Goal: Task Accomplishment & Management: Manage account settings

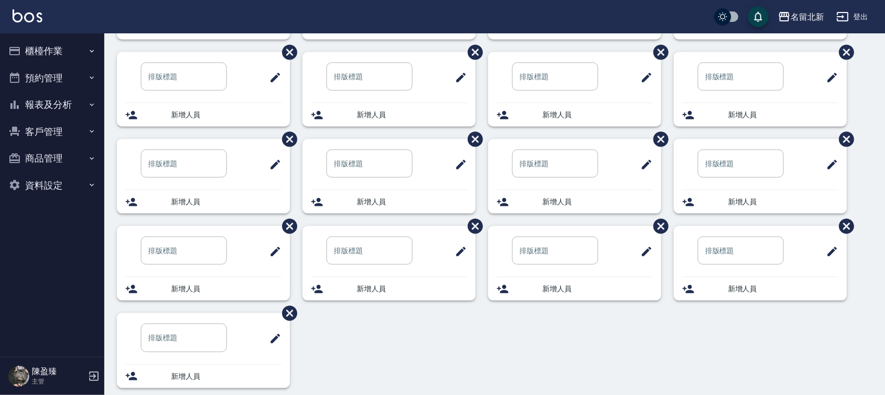
scroll to position [470, 0]
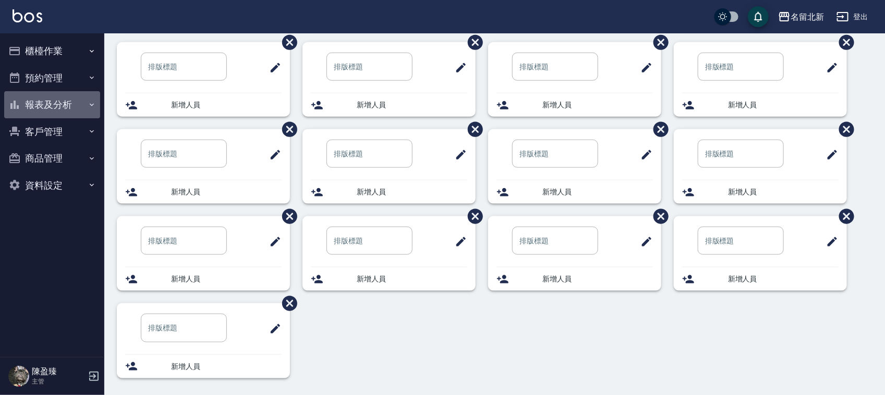
click at [64, 106] on button "報表及分析" at bounding box center [52, 104] width 96 height 27
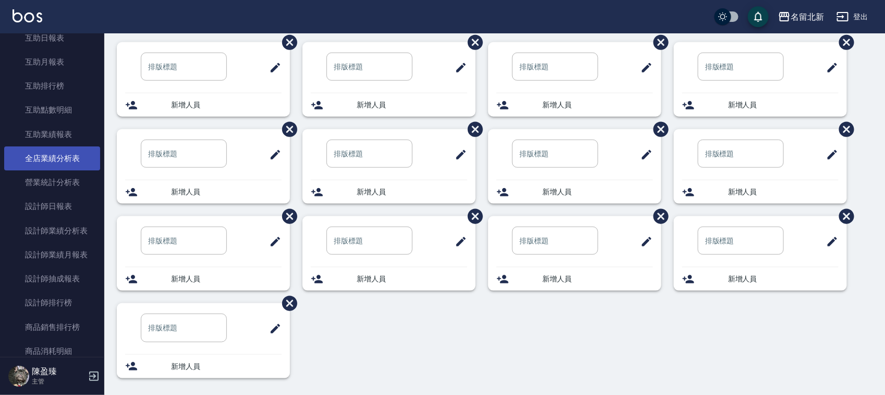
scroll to position [196, 0]
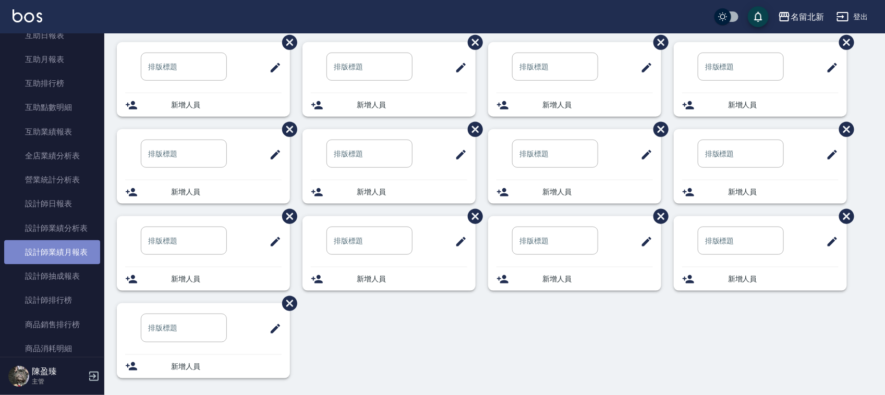
click at [77, 248] on link "設計師業績月報表" at bounding box center [52, 253] width 96 height 24
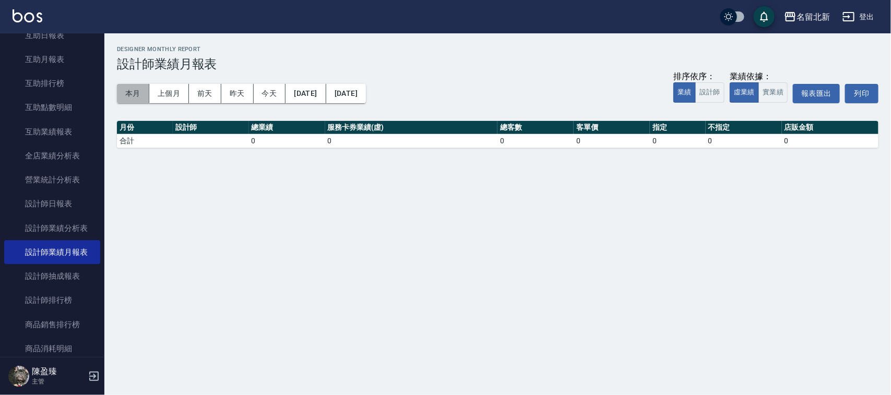
click at [139, 97] on button "本月" at bounding box center [133, 93] width 32 height 19
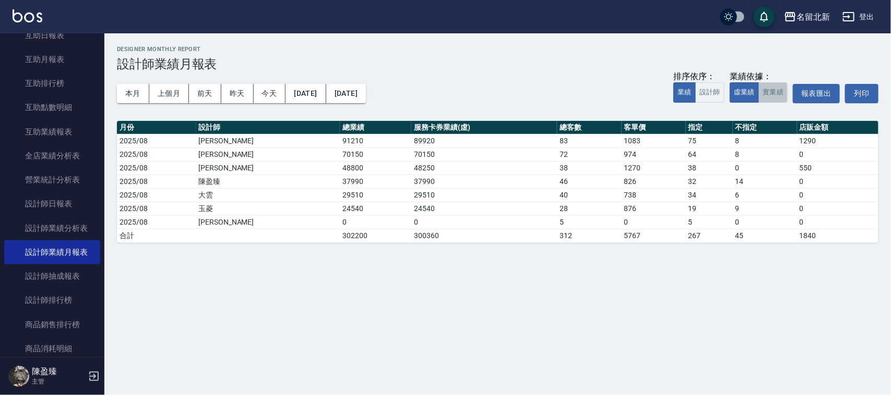
click at [773, 97] on button "實業績" at bounding box center [772, 92] width 29 height 20
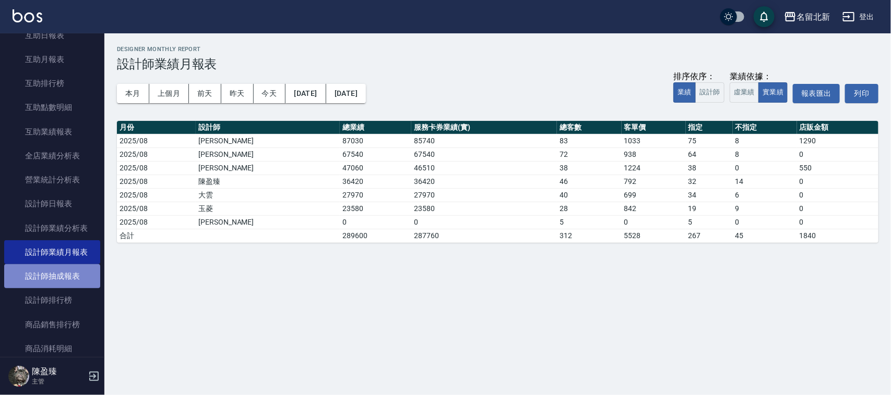
click at [68, 279] on link "設計師抽成報表" at bounding box center [52, 277] width 96 height 24
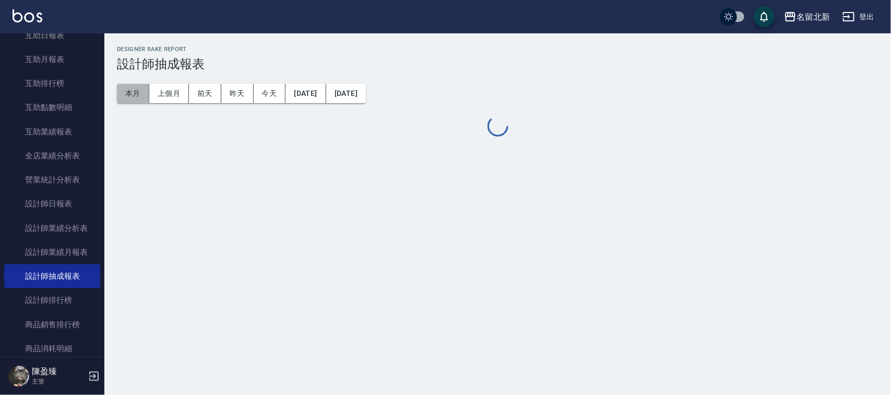
click at [131, 92] on button "本月" at bounding box center [133, 93] width 32 height 19
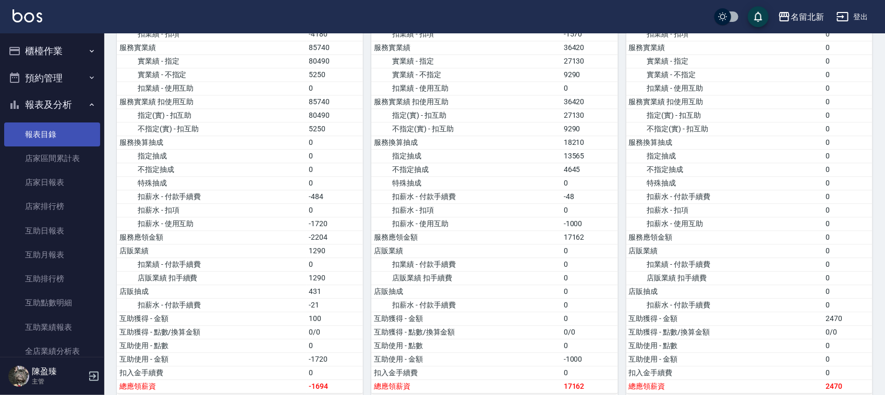
scroll to position [1043, 0]
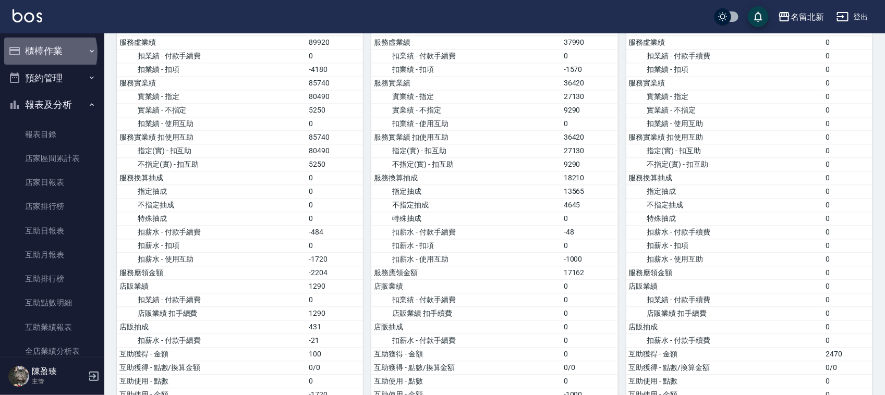
click at [40, 52] on button "櫃檯作業" at bounding box center [52, 51] width 96 height 27
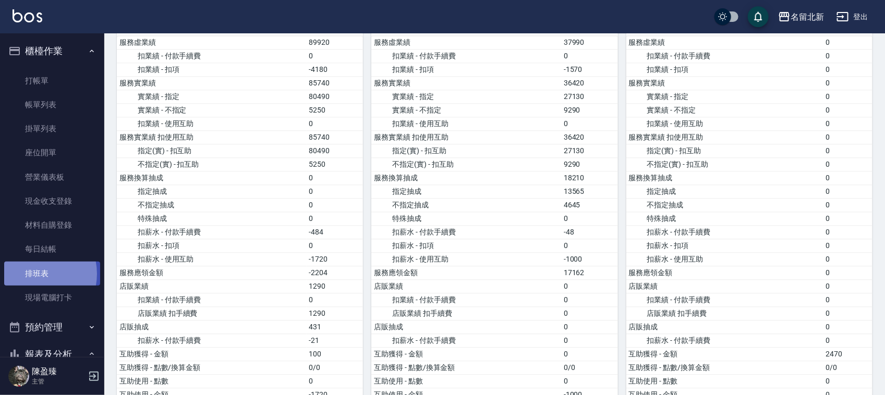
click at [31, 274] on link "排班表" at bounding box center [52, 274] width 96 height 24
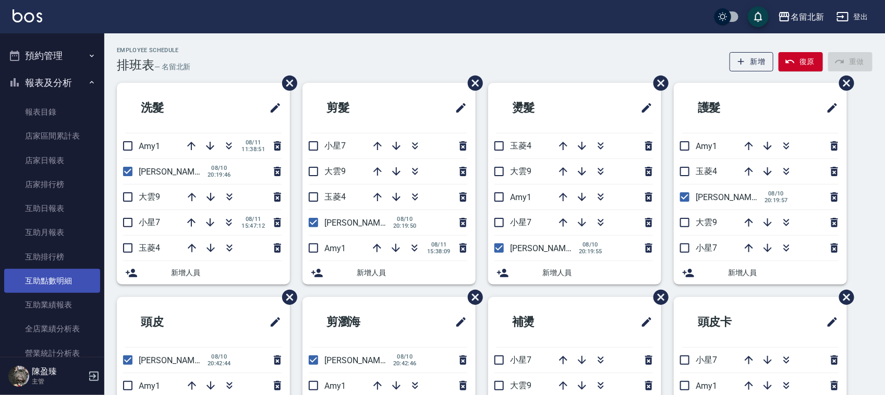
scroll to position [261, 0]
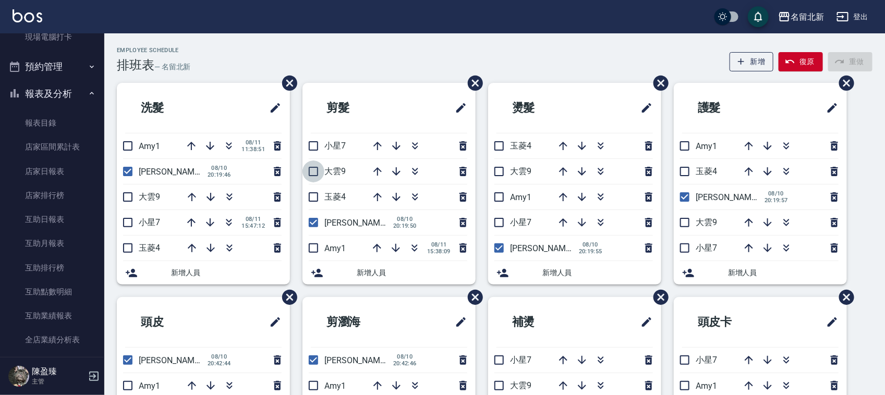
drag, startPoint x: 308, startPoint y: 171, endPoint x: 322, endPoint y: 174, distance: 13.8
click at [308, 171] on input "checkbox" at bounding box center [314, 172] width 22 height 22
checkbox input "true"
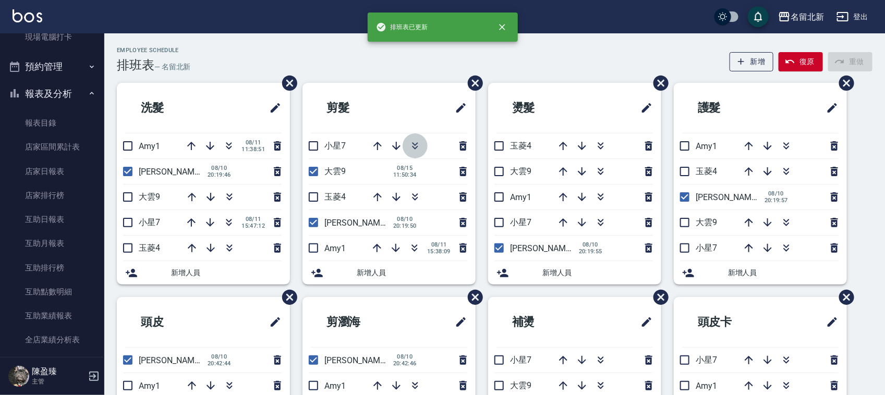
click at [416, 147] on icon "button" at bounding box center [415, 146] width 13 height 13
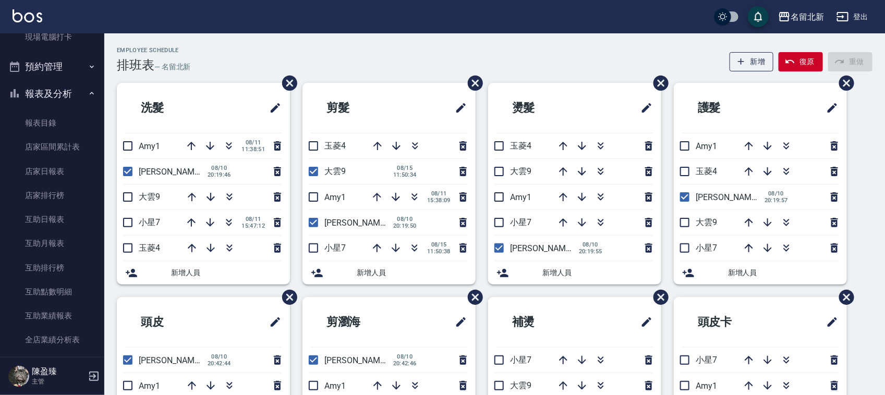
drag, startPoint x: 129, startPoint y: 202, endPoint x: 218, endPoint y: 209, distance: 89.0
click at [129, 201] on input "checkbox" at bounding box center [128, 197] width 22 height 22
checkbox input "true"
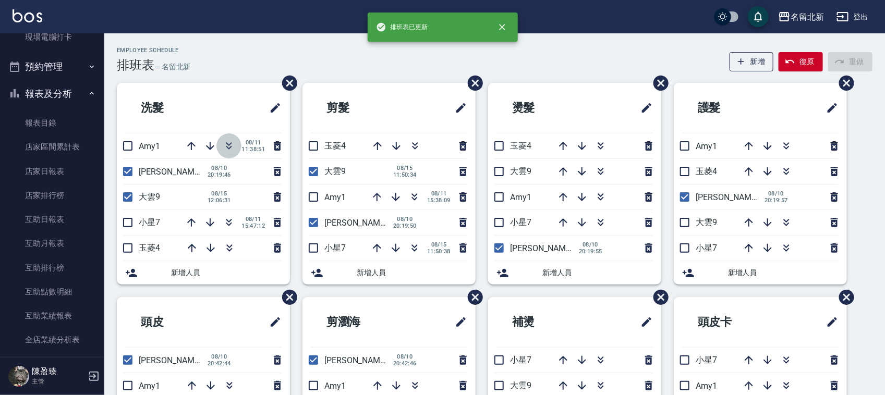
click at [225, 144] on icon "button" at bounding box center [229, 146] width 13 height 13
drag, startPoint x: 491, startPoint y: 170, endPoint x: 546, endPoint y: 172, distance: 55.4
click at [496, 167] on input "checkbox" at bounding box center [499, 172] width 22 height 22
checkbox input "true"
click at [685, 218] on input "checkbox" at bounding box center [685, 223] width 22 height 22
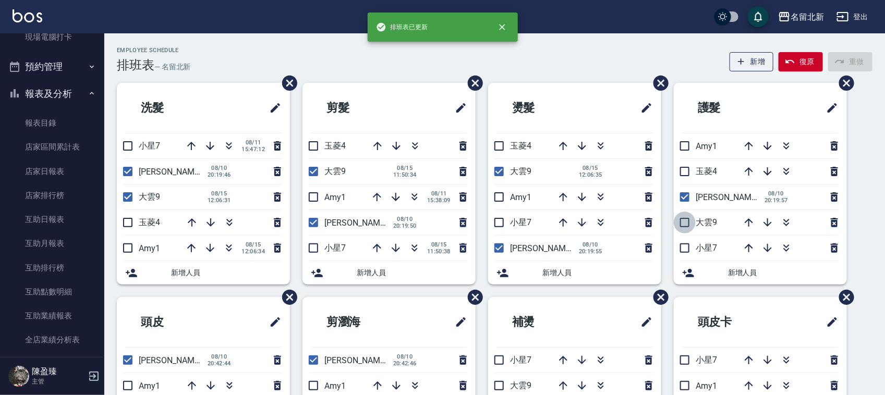
checkbox input "true"
